Goal: Task Accomplishment & Management: Use online tool/utility

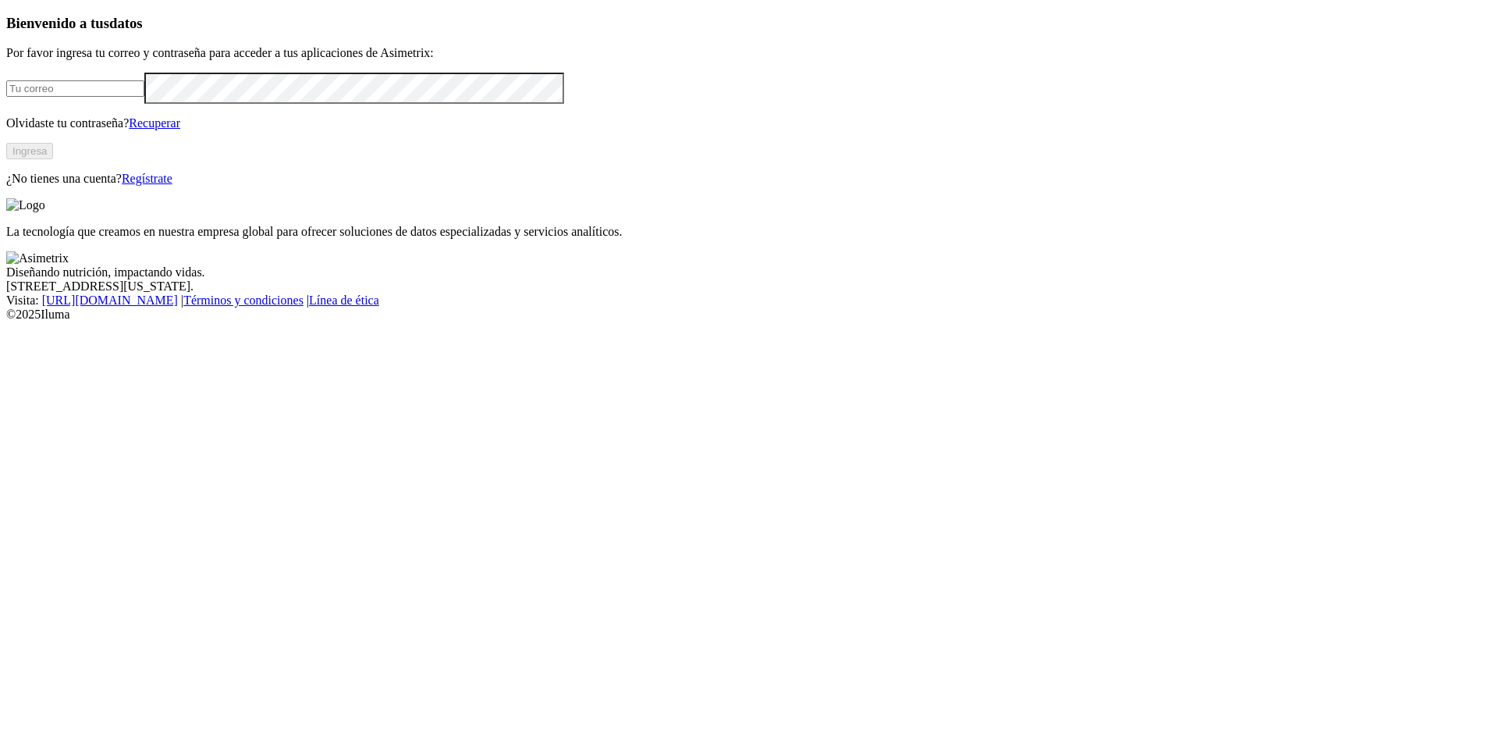
type input "[PERSON_NAME][EMAIL_ADDRESS][PERSON_NAME][DOMAIN_NAME]"
click at [53, 159] on button "Ingresa" at bounding box center [29, 151] width 47 height 16
